Goal: Transaction & Acquisition: Subscribe to service/newsletter

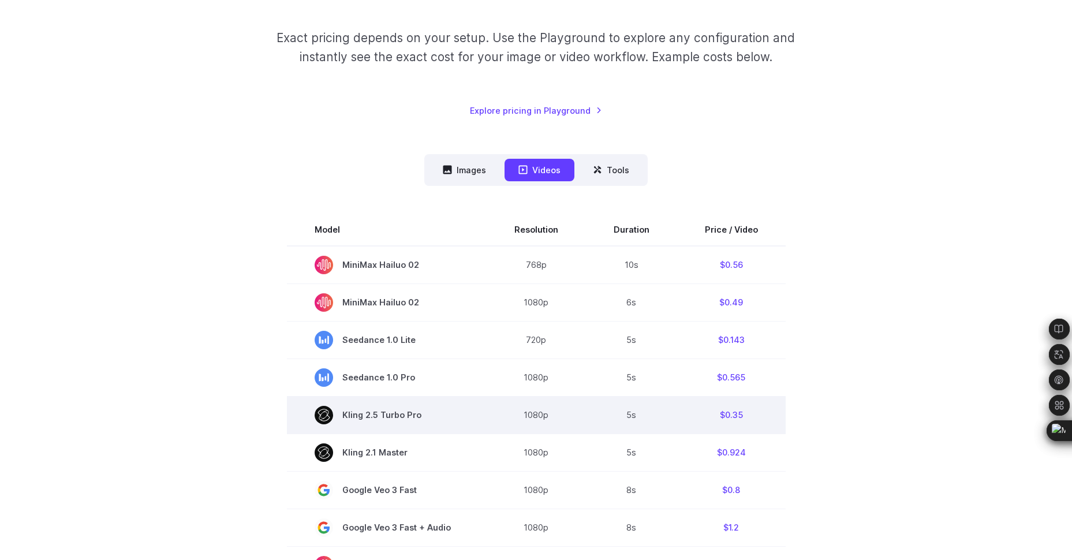
scroll to position [115, 0]
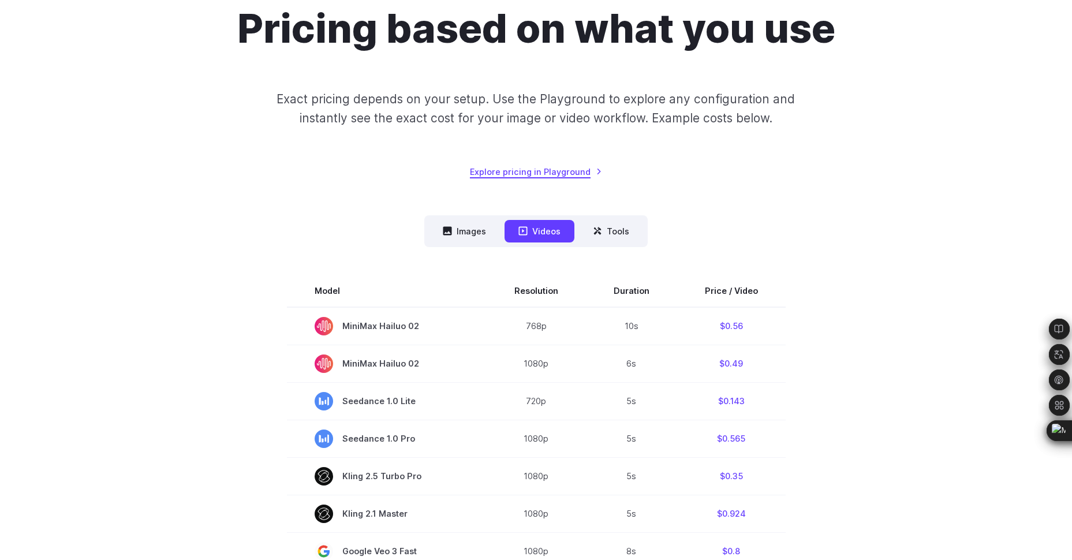
click at [570, 171] on link "Explore pricing in Playground" at bounding box center [536, 171] width 132 height 13
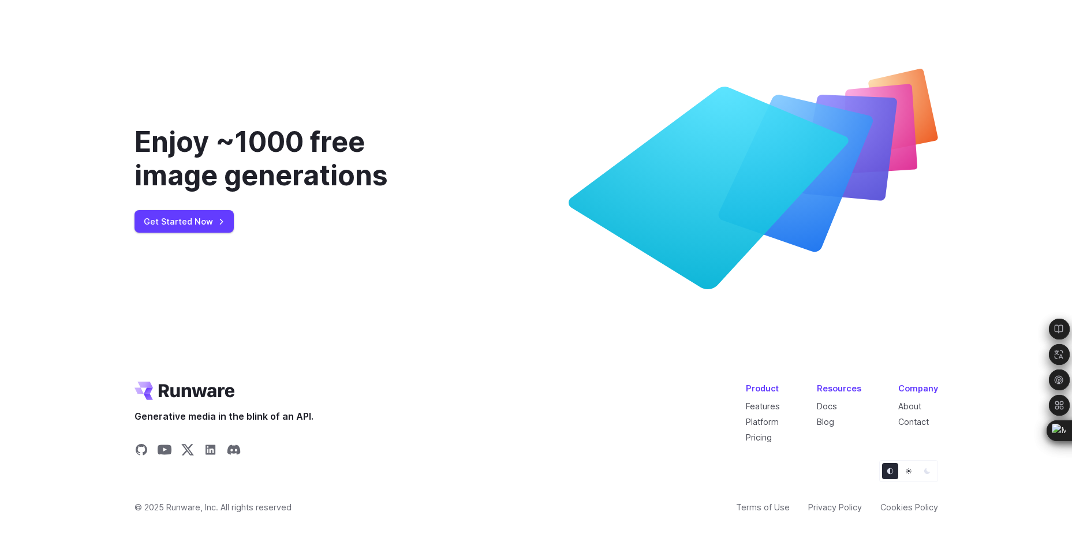
scroll to position [4387, 0]
click at [197, 233] on link "Get Started Now" at bounding box center [184, 221] width 99 height 23
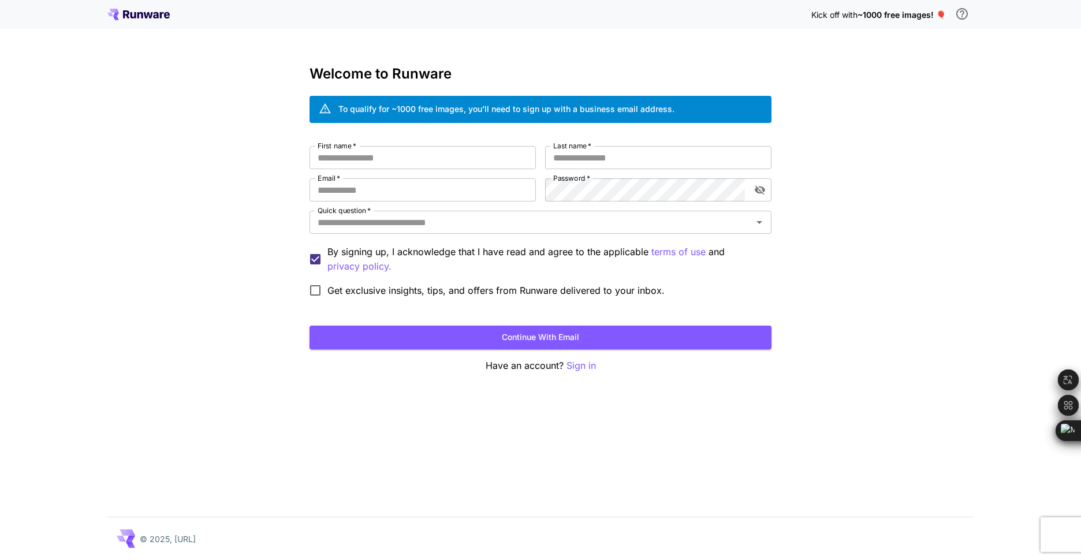
click at [961, 17] on icon "\a In order to qualify for free credit, you need to sign up with a business ema…" at bounding box center [962, 14] width 14 height 14
click at [122, 14] on icon at bounding box center [138, 15] width 62 height 12
